Goal: Check status: Check status

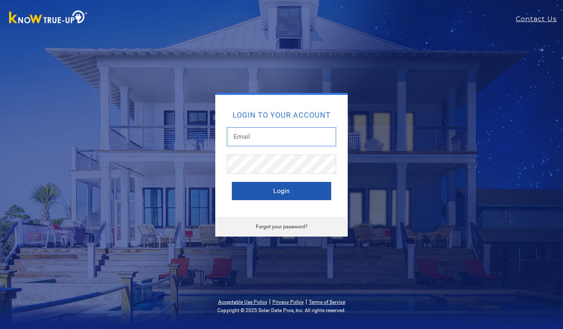
type input "[EMAIL_ADDRESS][DOMAIN_NAME]"
click at [274, 191] on button "Login" at bounding box center [281, 191] width 99 height 18
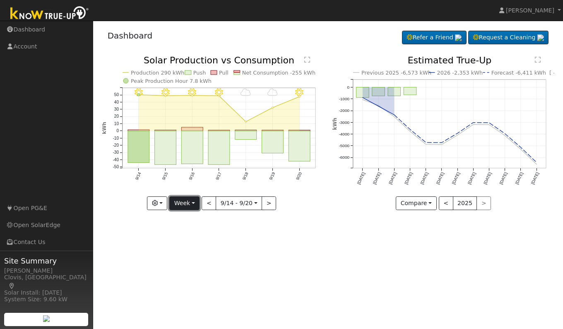
click at [180, 203] on button "Week" at bounding box center [184, 203] width 30 height 14
click at [184, 221] on link "Day" at bounding box center [199, 221] width 58 height 12
type input "[DATE]"
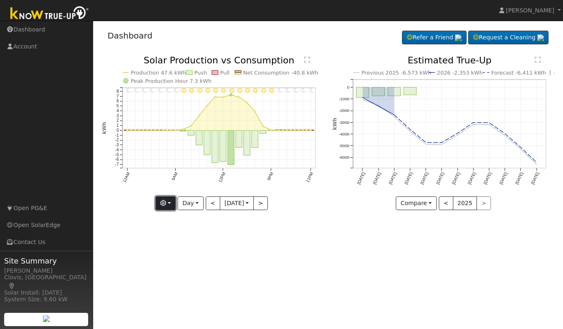
click at [164, 203] on icon "button" at bounding box center [163, 203] width 6 height 6
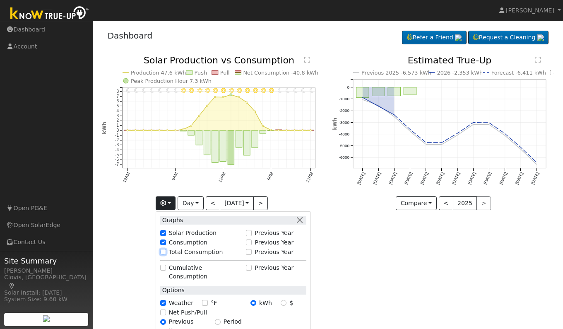
click at [163, 253] on input "Total Consumption" at bounding box center [163, 252] width 6 height 6
checkbox input "true"
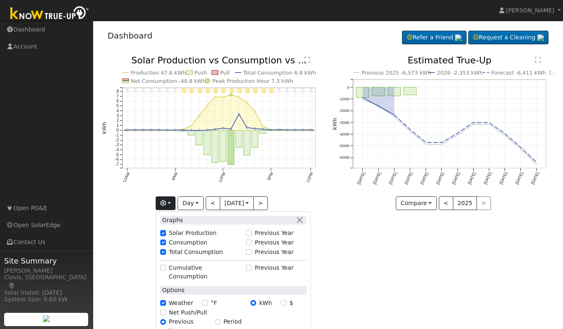
click at [352, 260] on div "User Profile First name Last name Email Email Notifications No Emails No Emails…" at bounding box center [328, 175] width 470 height 308
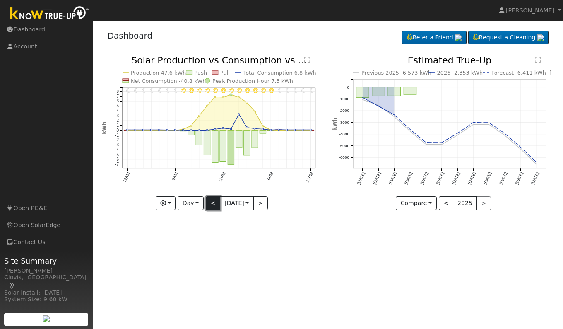
click at [212, 206] on button "<" at bounding box center [213, 203] width 14 height 14
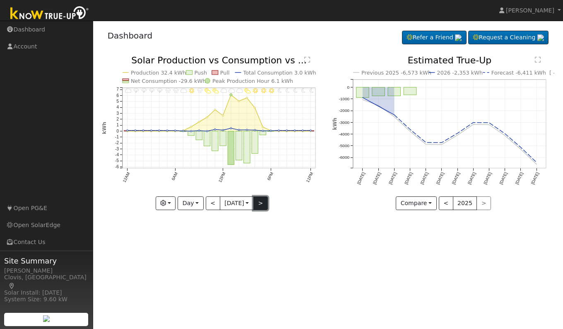
click at [263, 203] on button ">" at bounding box center [260, 203] width 14 height 14
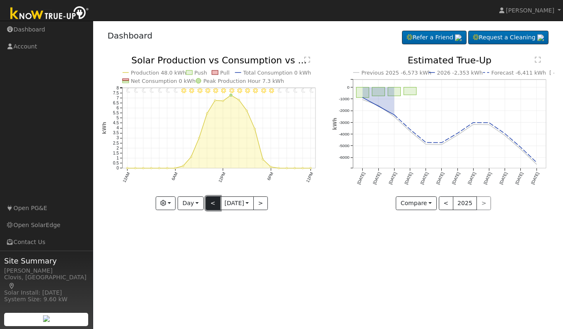
click at [209, 205] on button "<" at bounding box center [213, 203] width 14 height 14
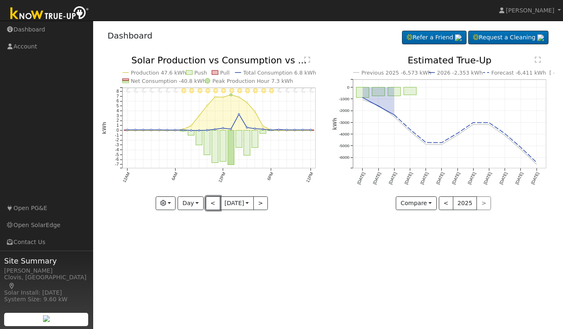
click at [209, 205] on button "<" at bounding box center [213, 203] width 14 height 14
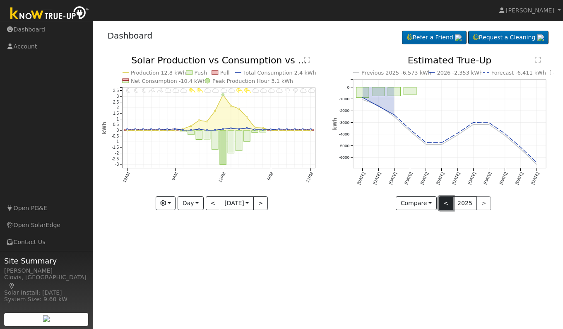
click at [446, 204] on button "<" at bounding box center [446, 203] width 14 height 14
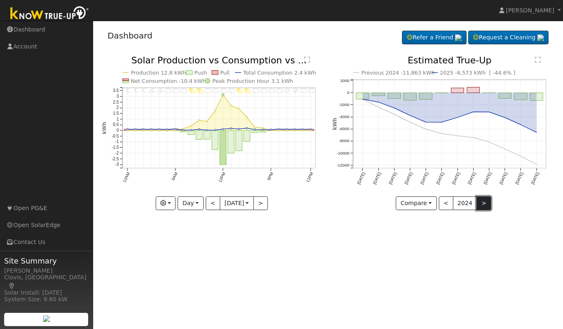
click at [481, 200] on button ">" at bounding box center [484, 203] width 14 height 14
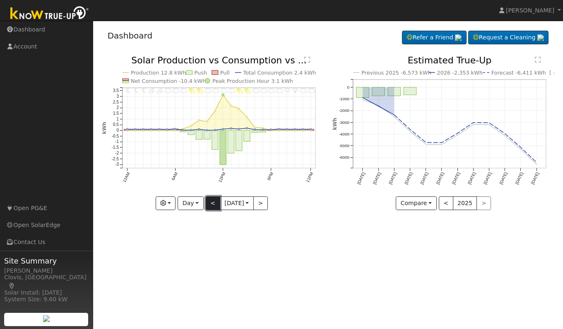
click at [209, 203] on button "<" at bounding box center [213, 203] width 14 height 14
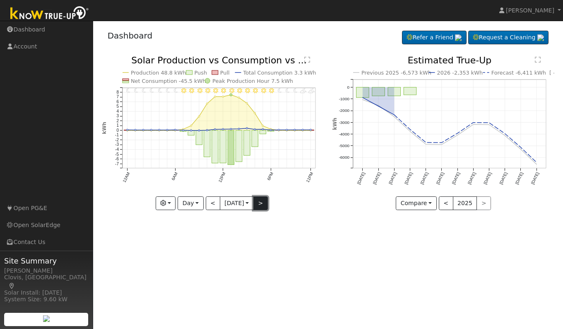
click at [264, 204] on button ">" at bounding box center [260, 203] width 14 height 14
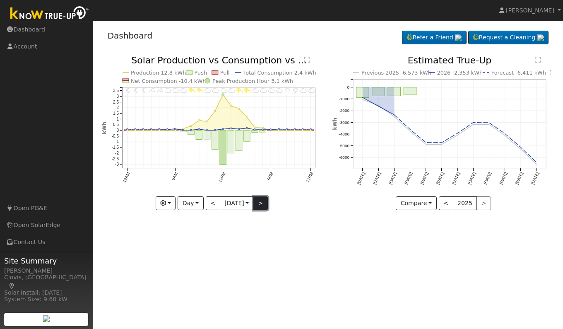
click at [264, 204] on button ">" at bounding box center [260, 203] width 14 height 14
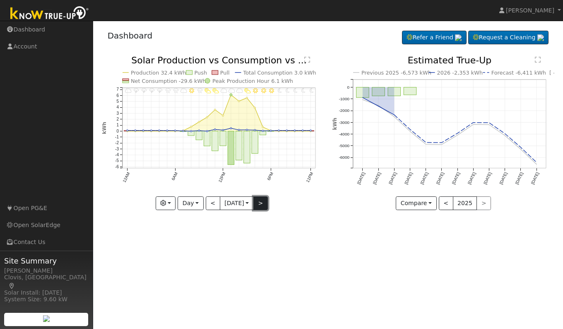
click at [264, 204] on button ">" at bounding box center [260, 203] width 14 height 14
type input "2025-09-21"
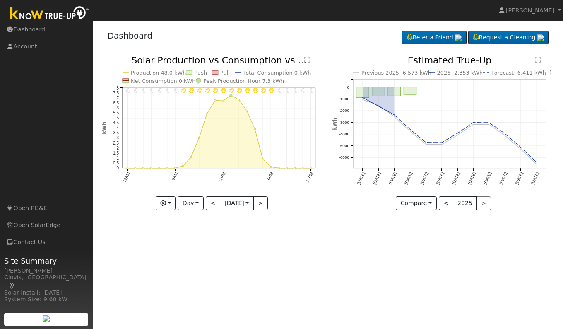
click at [266, 246] on div "User Profile First name Last name Email Email Notifications No Emails No Emails…" at bounding box center [328, 175] width 470 height 308
click at [482, 205] on div "< 2025 >" at bounding box center [465, 203] width 53 height 14
click at [482, 202] on div "< 2025 >" at bounding box center [465, 203] width 53 height 14
